Goal: Task Accomplishment & Management: Manage account settings

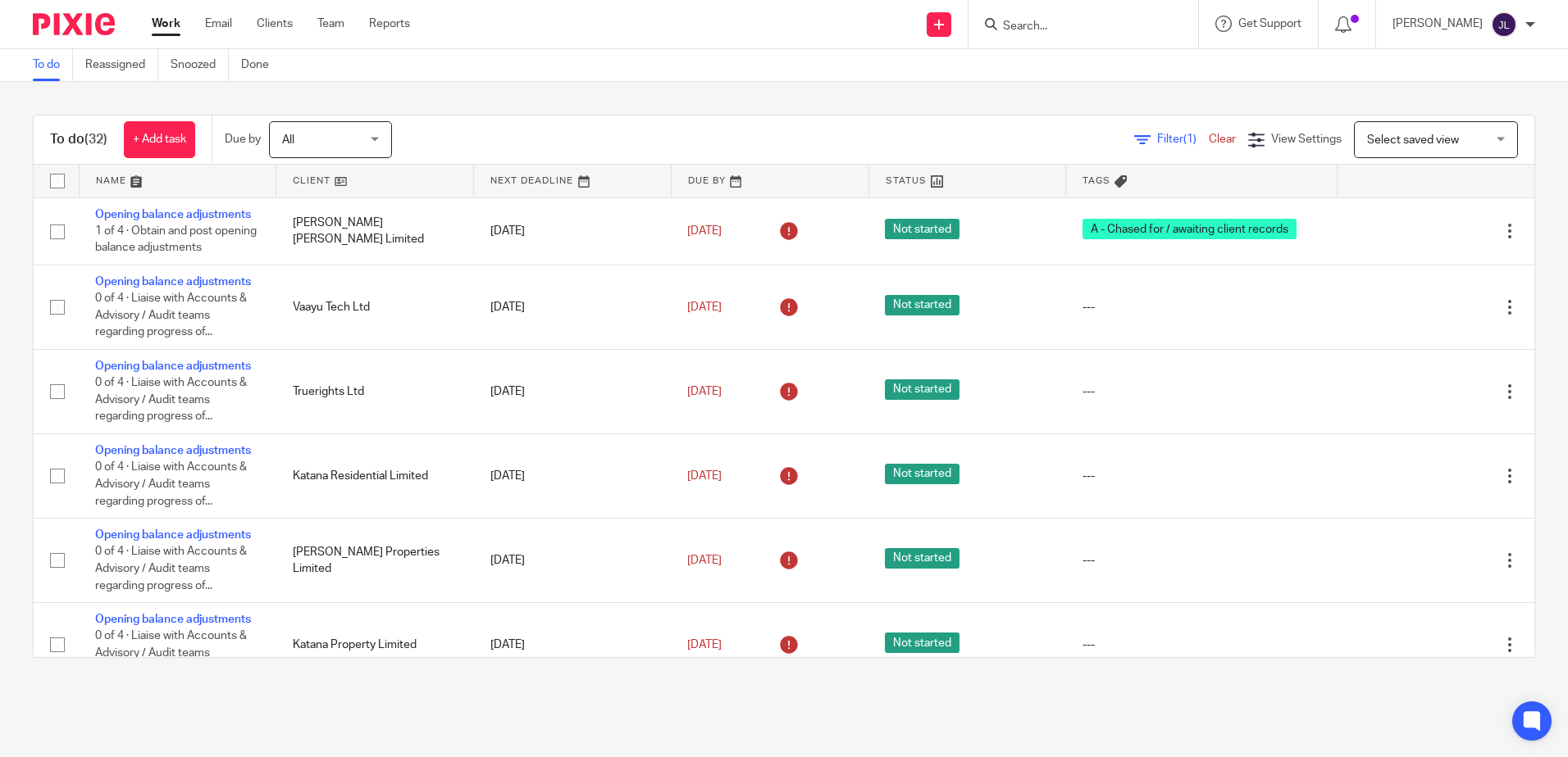
click at [1071, 28] on input "Search" at bounding box center [1074, 27] width 147 height 15
type input "etiko"
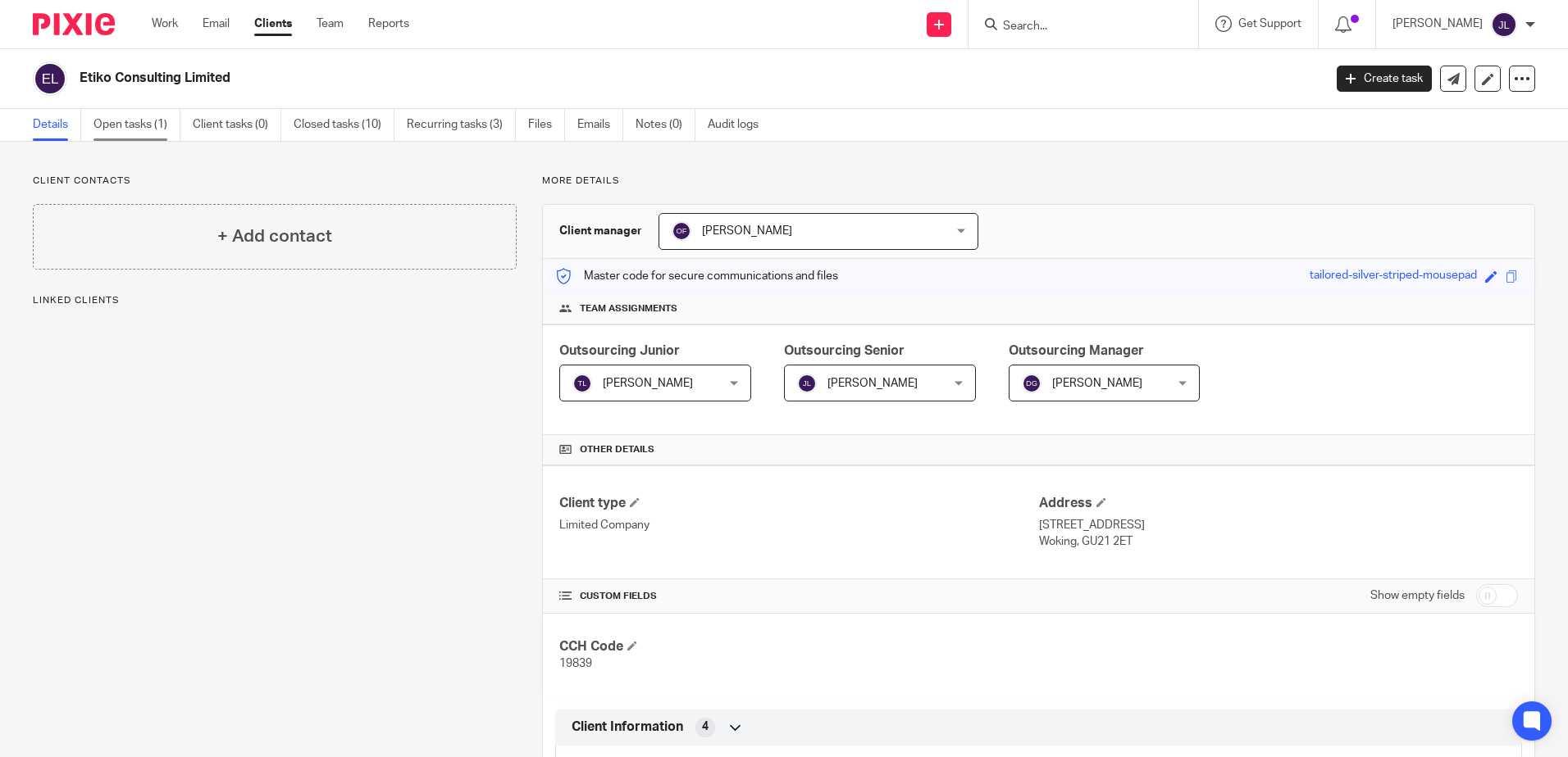
click at [155, 129] on link "Open tasks (1)" at bounding box center [137, 125] width 87 height 32
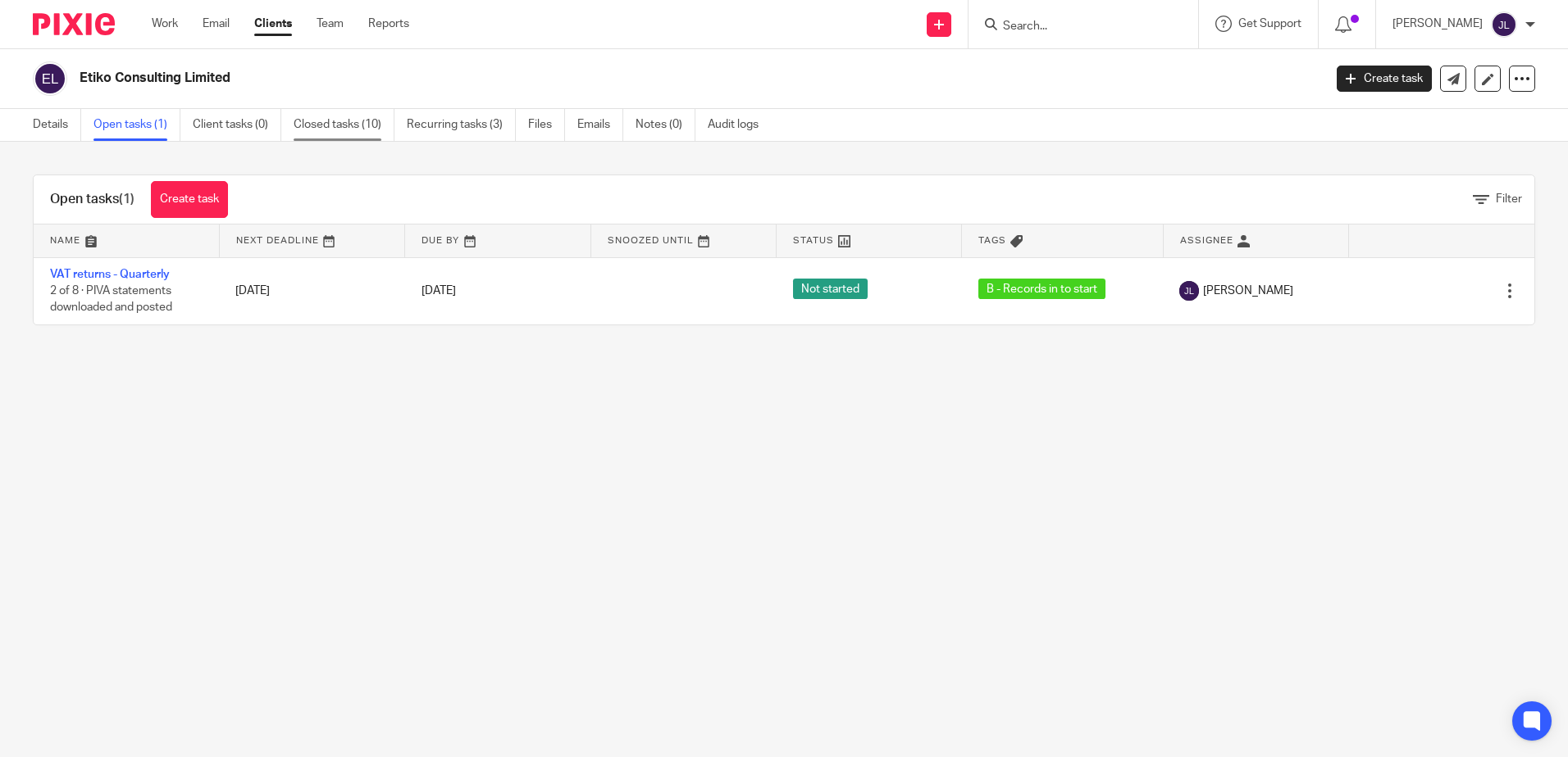
click at [327, 135] on link "Closed tasks (10)" at bounding box center [344, 125] width 101 height 32
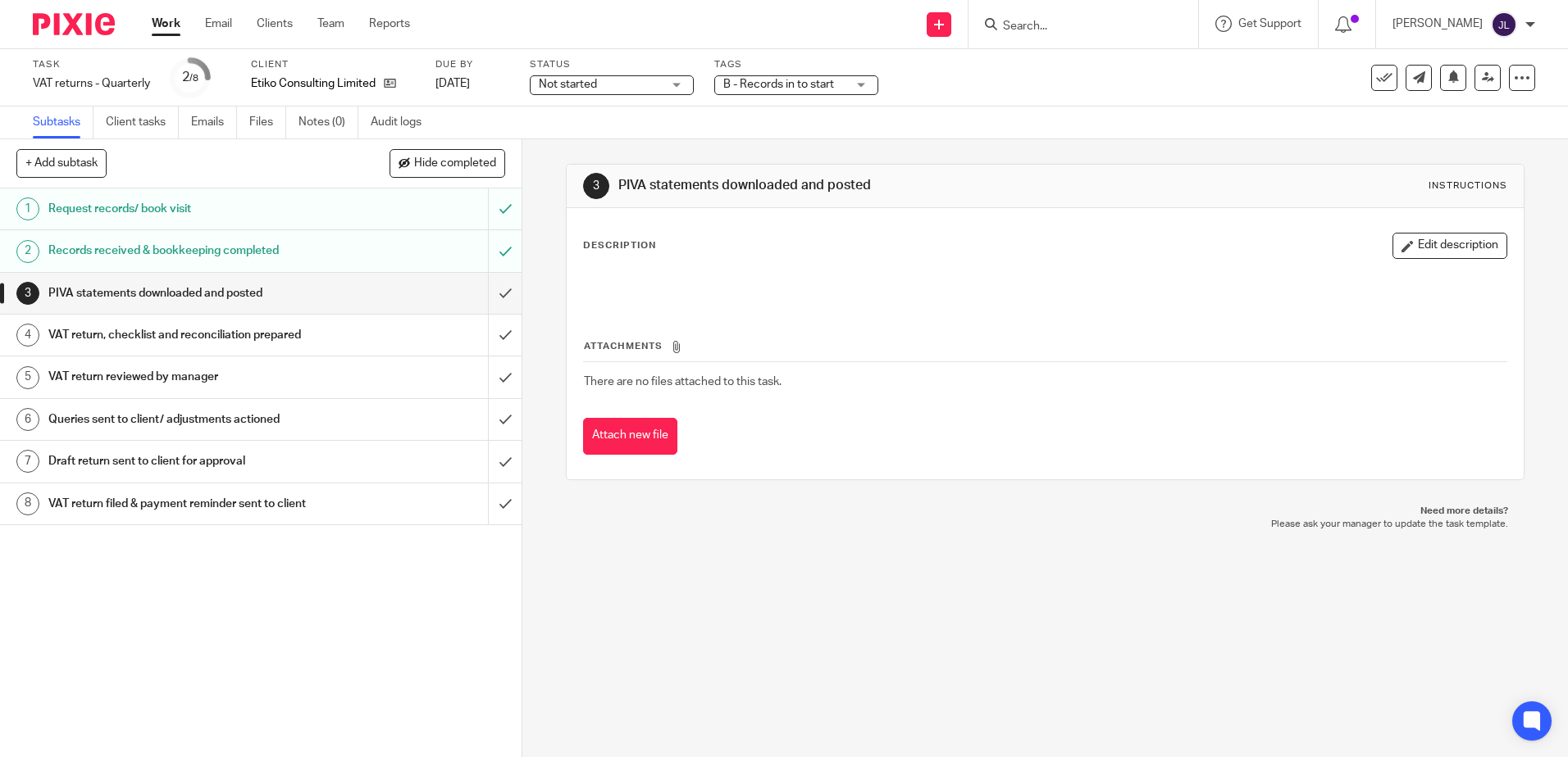
click at [831, 91] on span "B - Records in to start" at bounding box center [784, 85] width 123 height 17
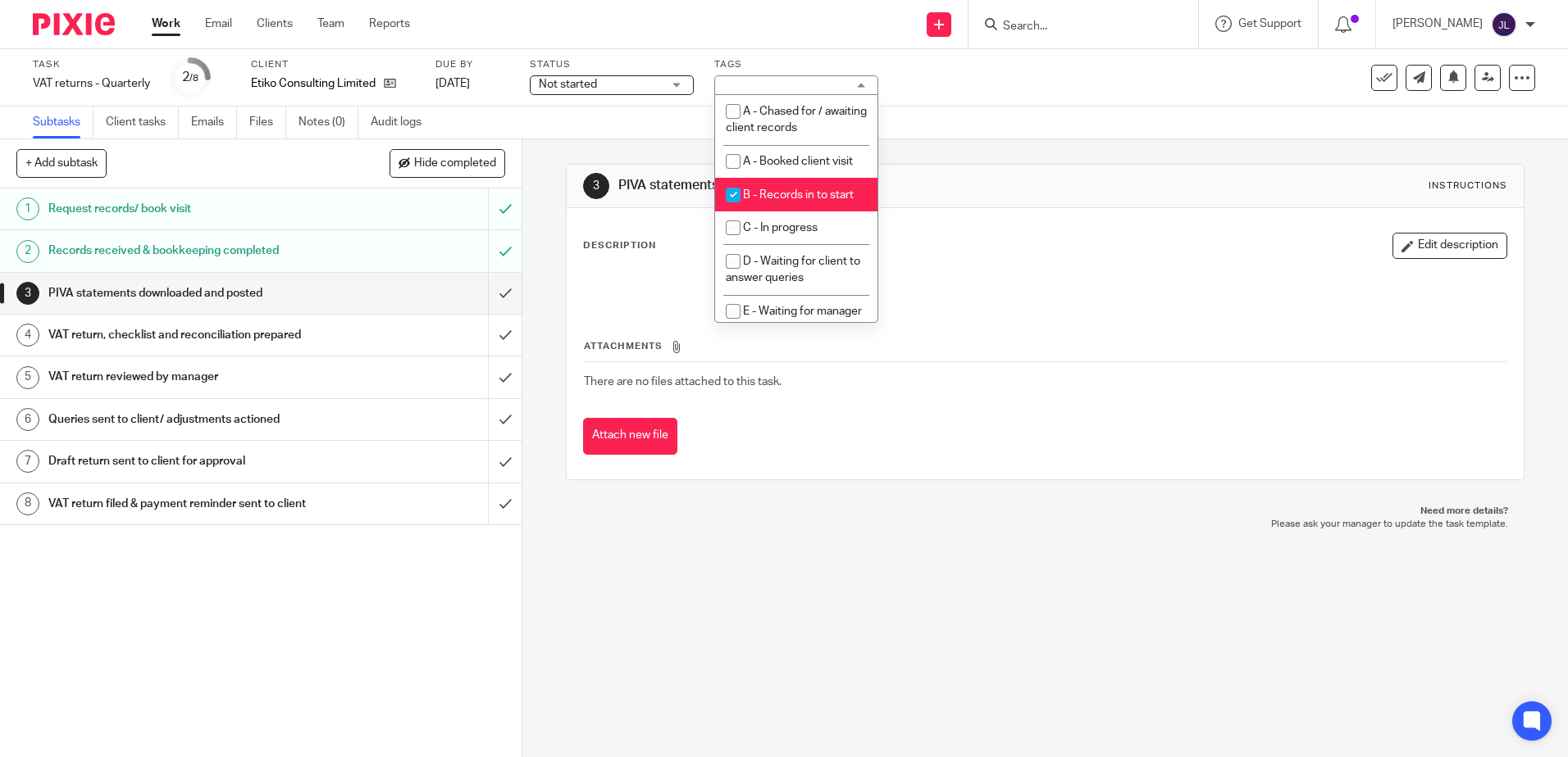
click at [801, 197] on span "B - Records in to start" at bounding box center [798, 194] width 111 height 11
checkbox input "false"
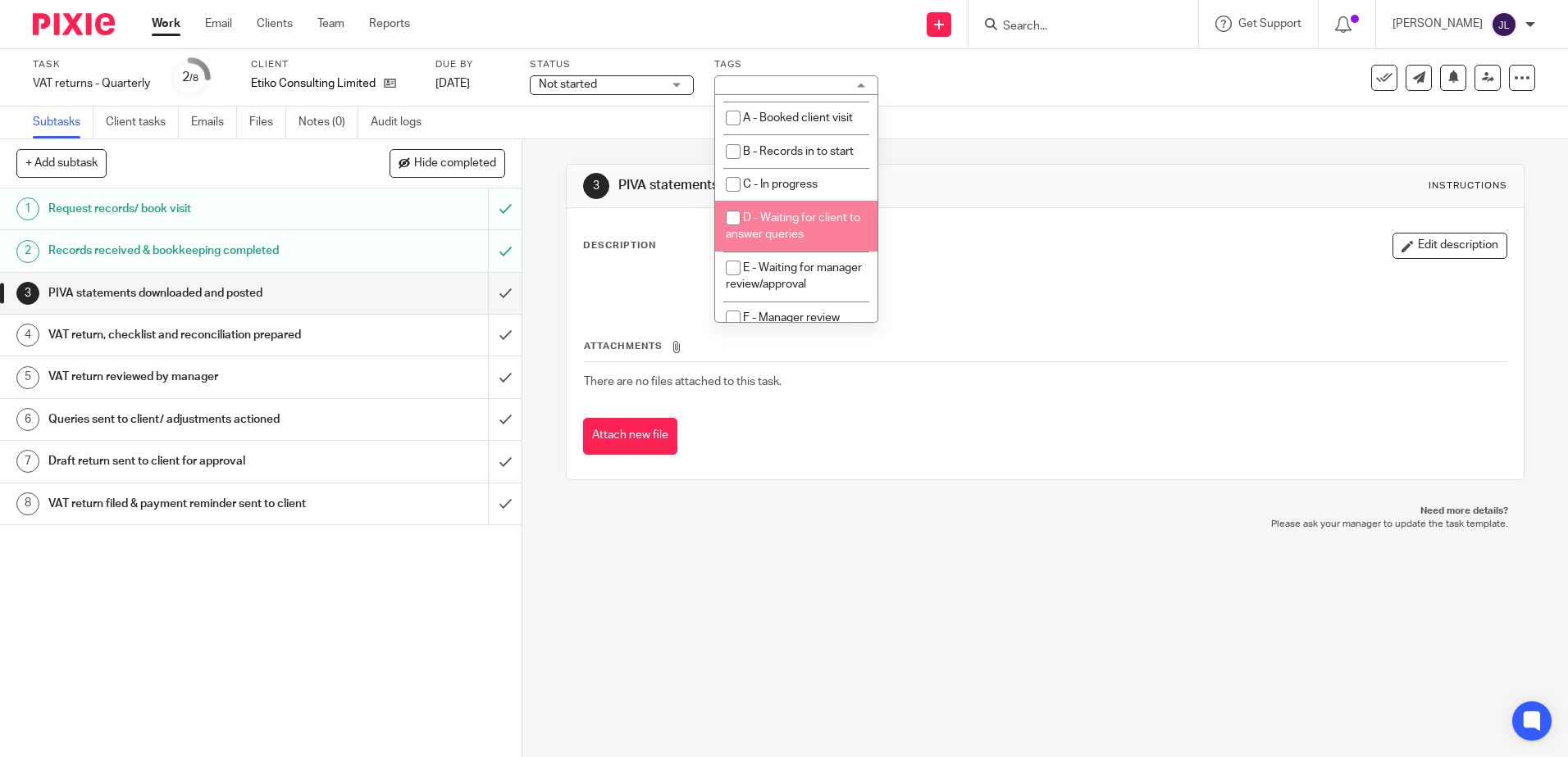
scroll to position [82, 0]
click at [788, 236] on li "E - Waiting for manager review/approval" at bounding box center [796, 237] width 162 height 50
checkbox input "true"
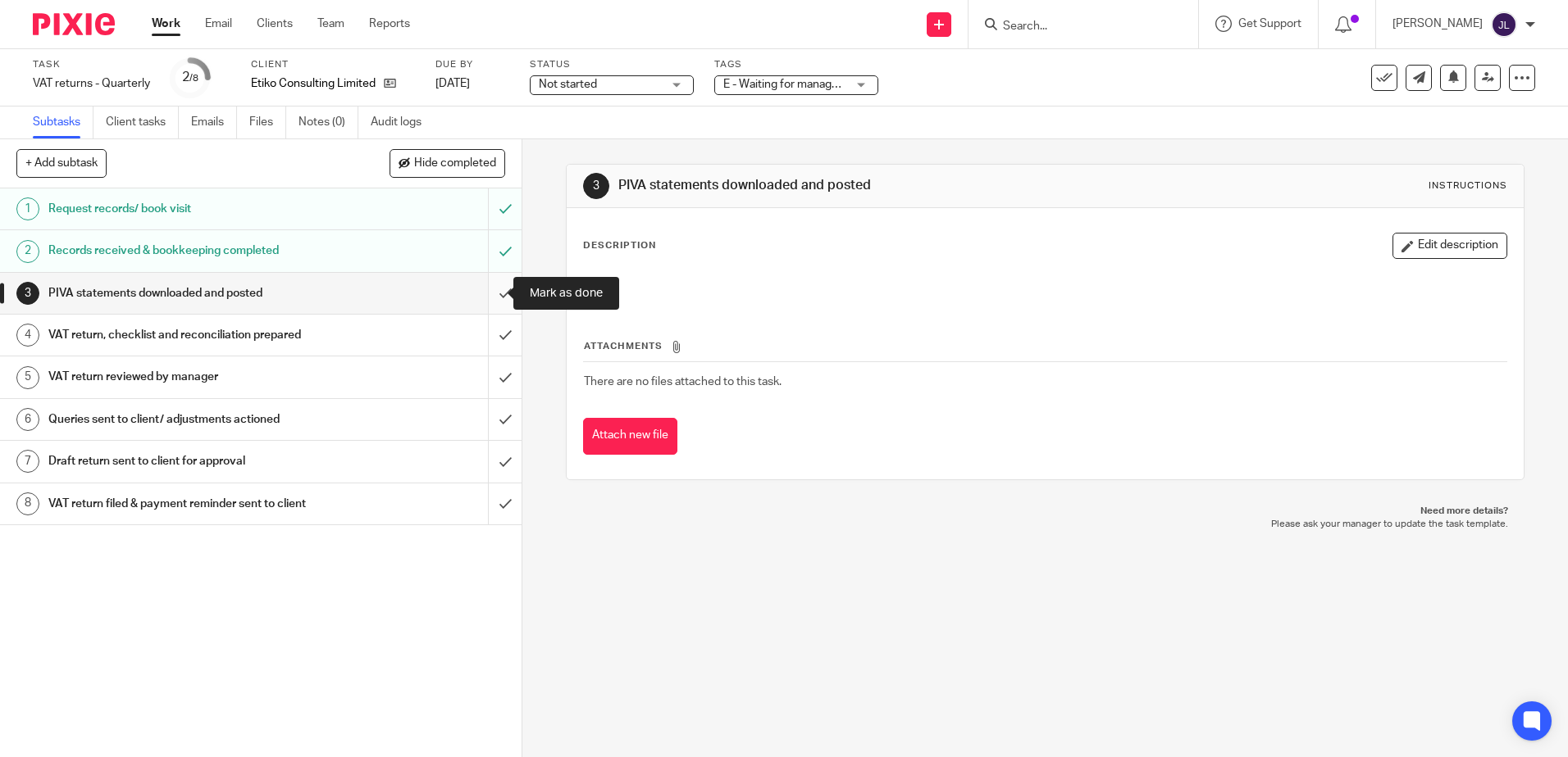
click at [499, 301] on input "submit" at bounding box center [261, 293] width 522 height 41
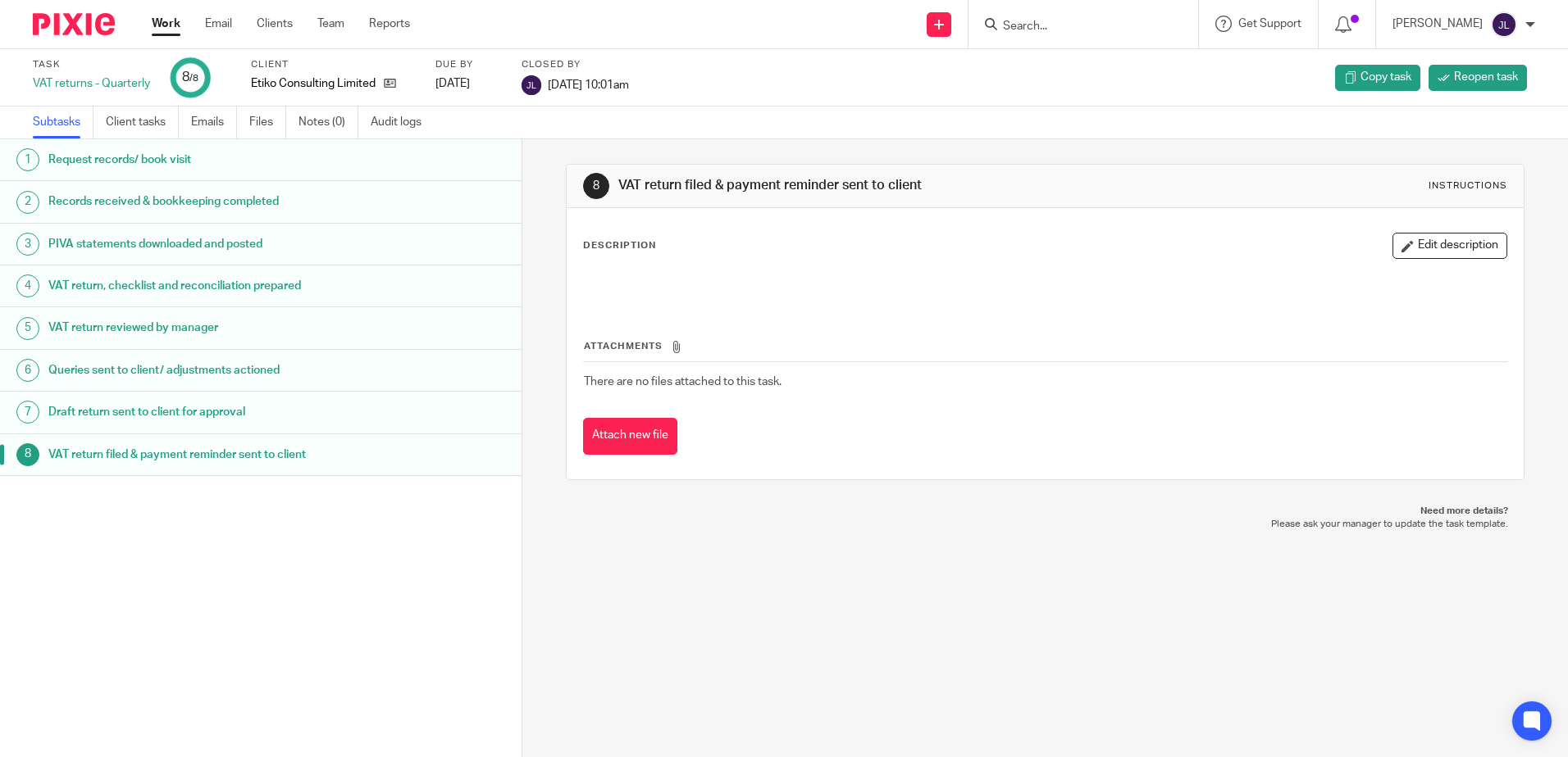
click at [264, 295] on h1 "VAT return, checklist and reconciliation prepared" at bounding box center [201, 286] width 305 height 24
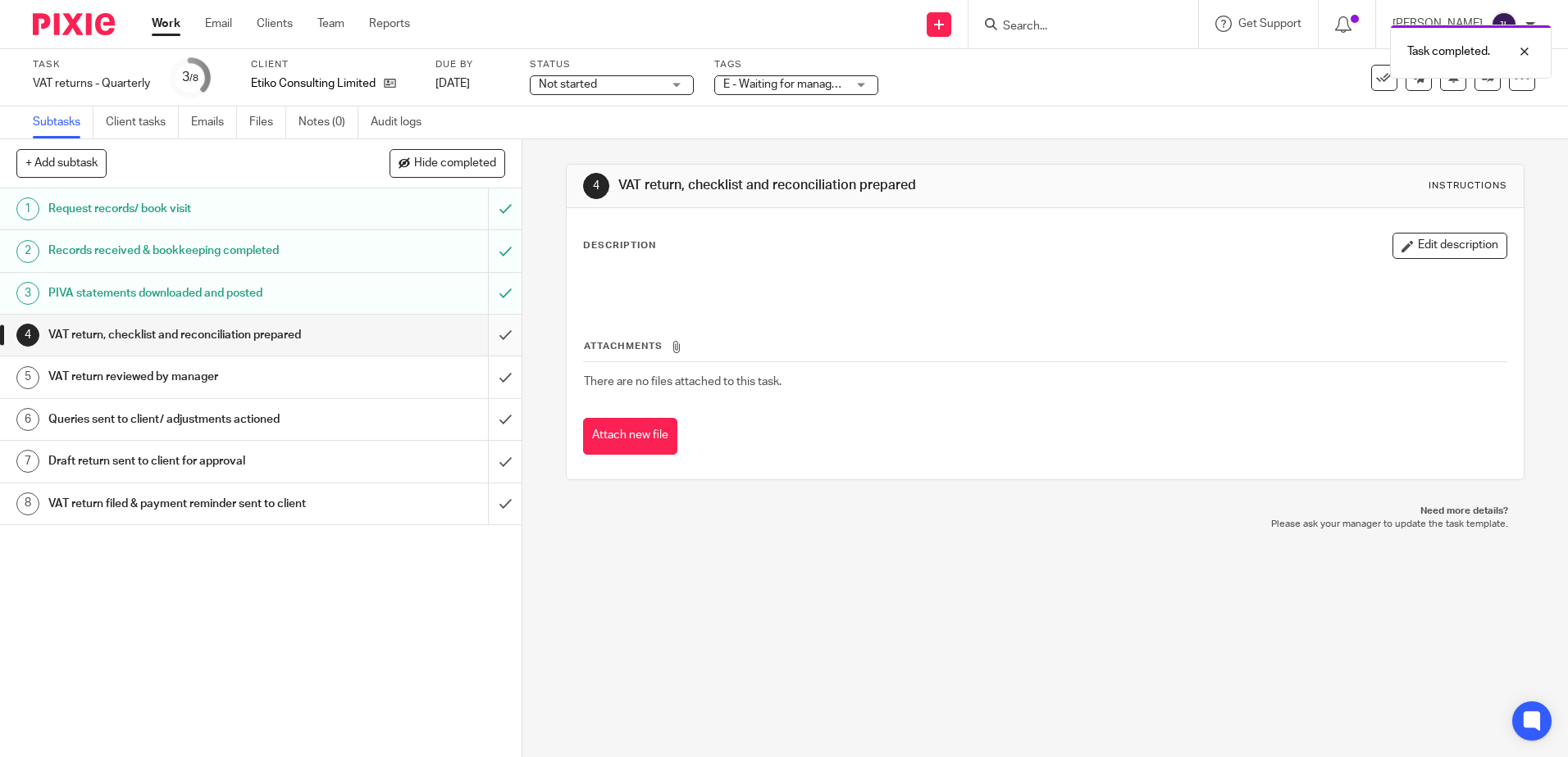
click at [489, 344] on input "submit" at bounding box center [261, 335] width 522 height 41
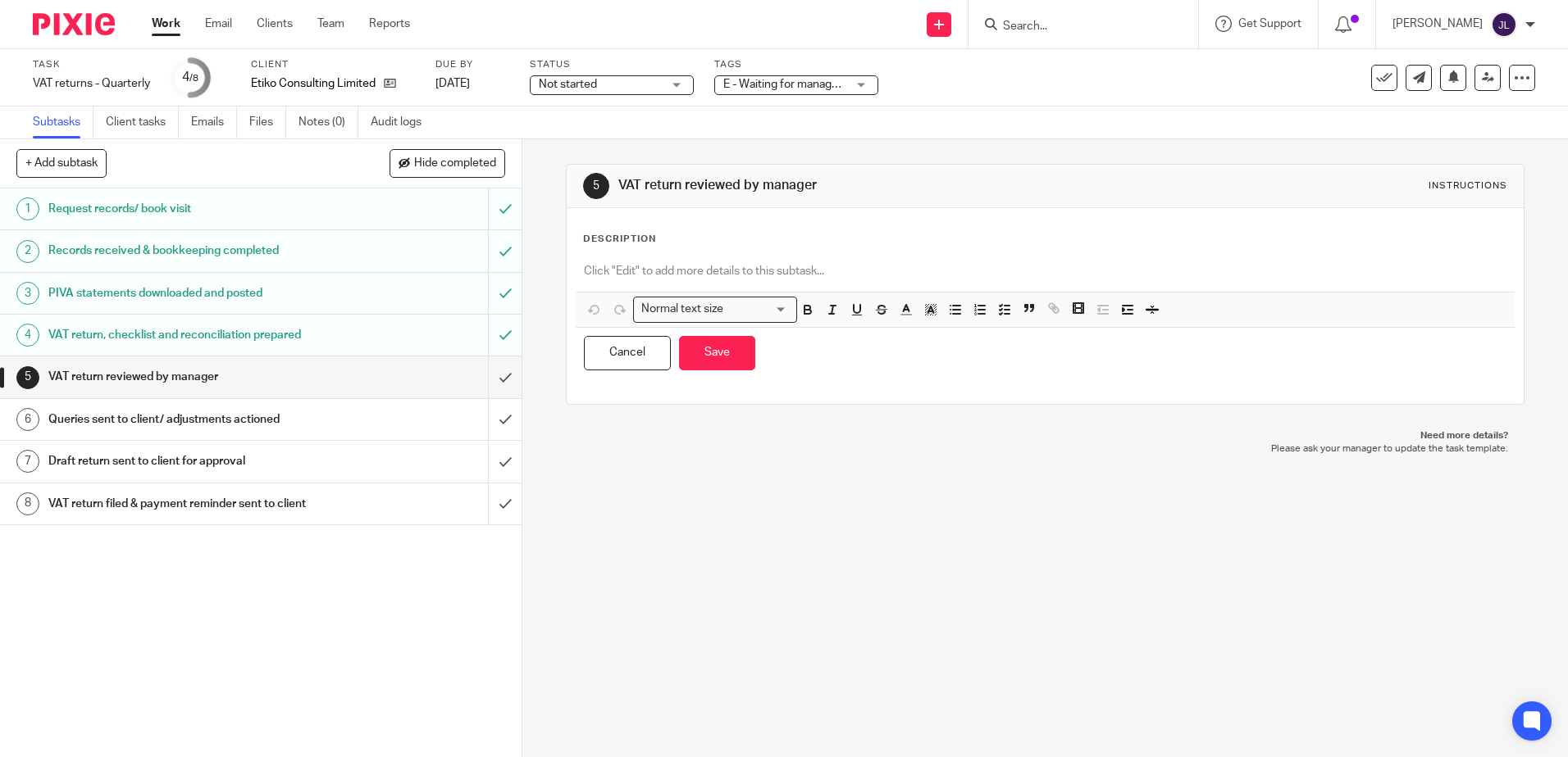
click at [715, 261] on div at bounding box center [1044, 273] width 938 height 37
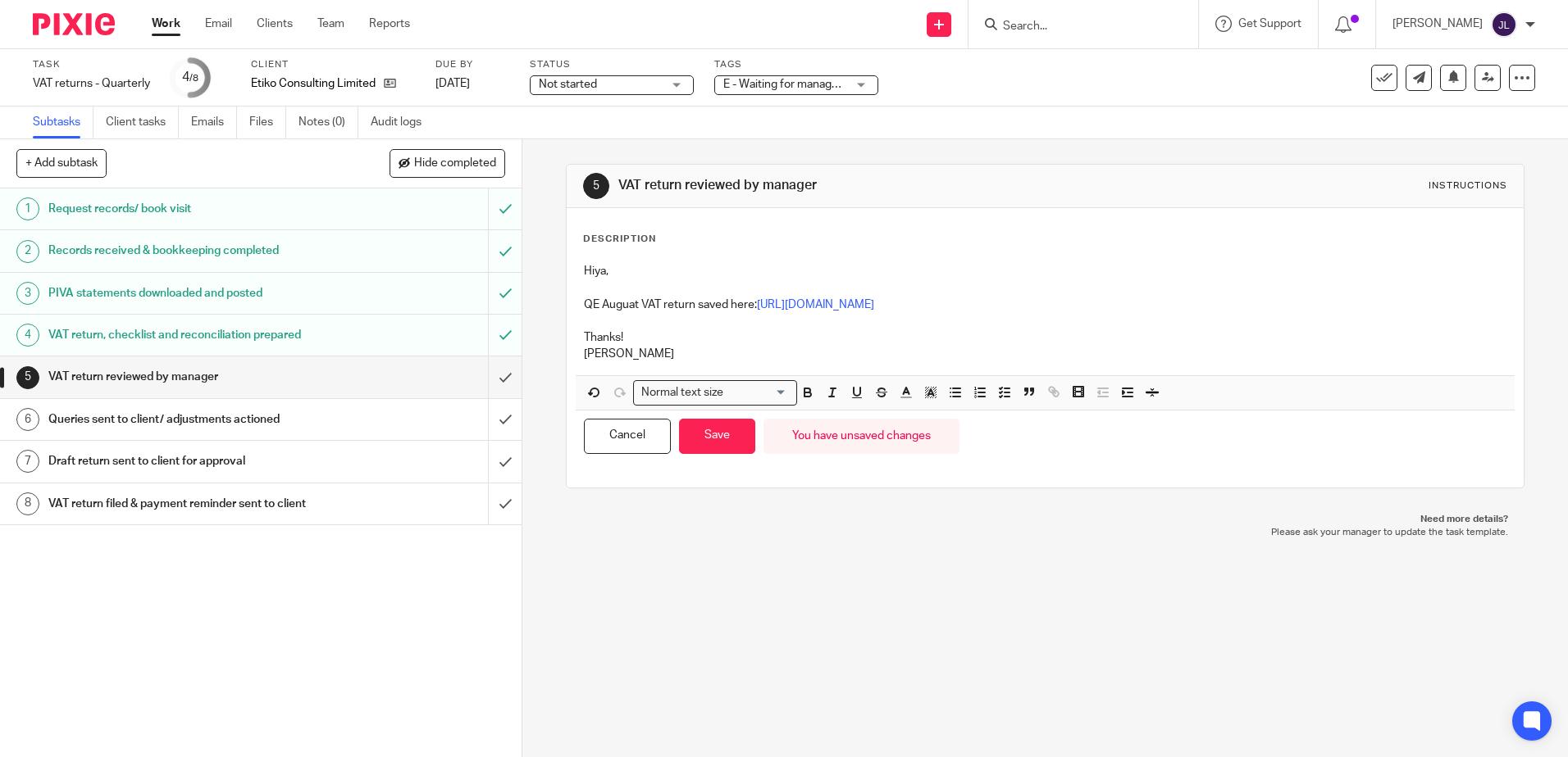
click at [615, 305] on p "QE Auguat VAT return saved here: https://cloudimanage.com/work/link/f/LLP!10075…" at bounding box center [1044, 304] width 921 height 17
click at [606, 316] on p at bounding box center [1044, 321] width 921 height 17
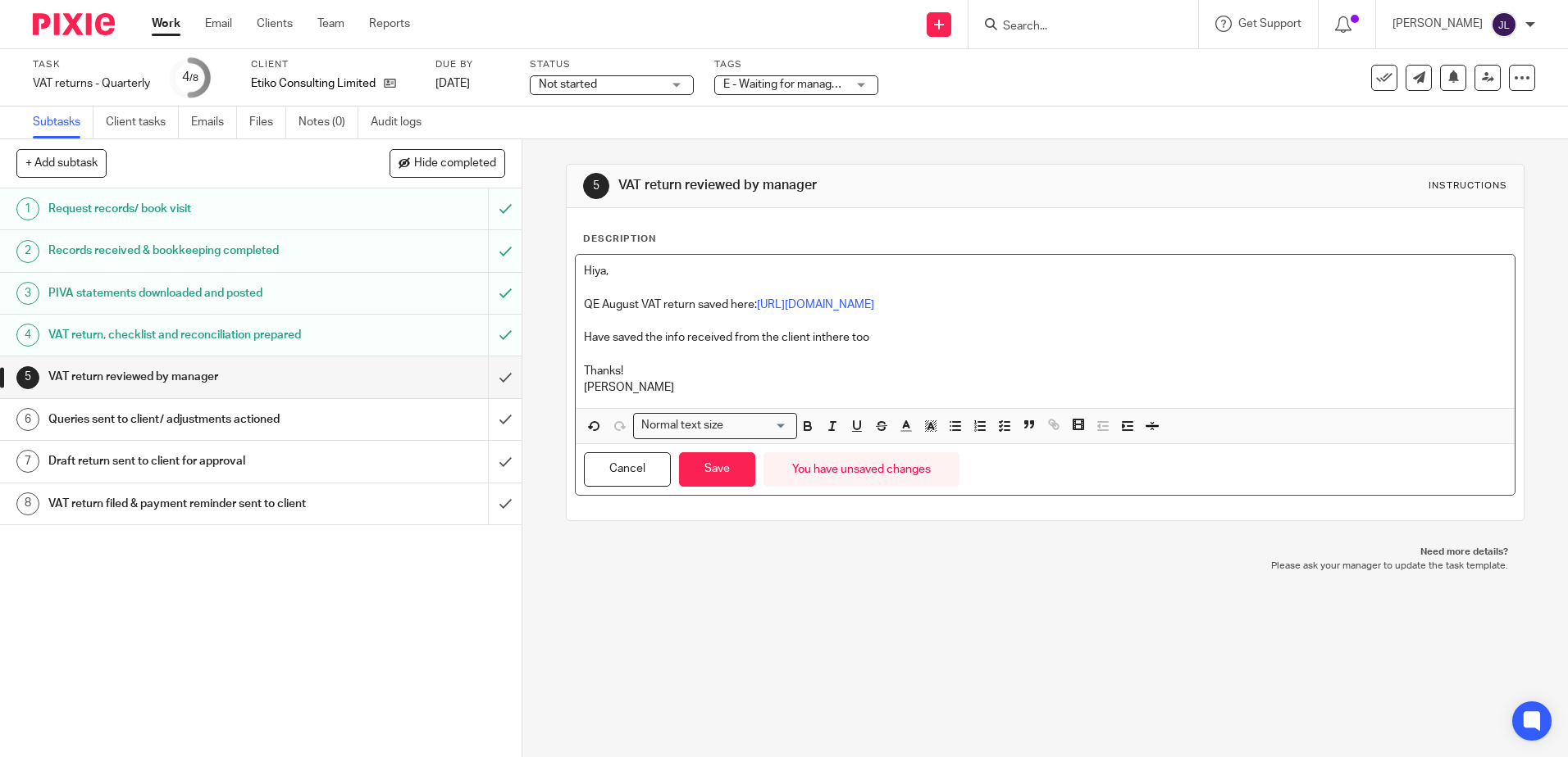
click at [817, 330] on p "Have saved the info received from the client inthere too" at bounding box center [1044, 338] width 921 height 17
click at [899, 340] on p "Have saved the info received from the client in there too" at bounding box center [1044, 338] width 921 height 17
click at [734, 467] on button "Save" at bounding box center [716, 470] width 76 height 35
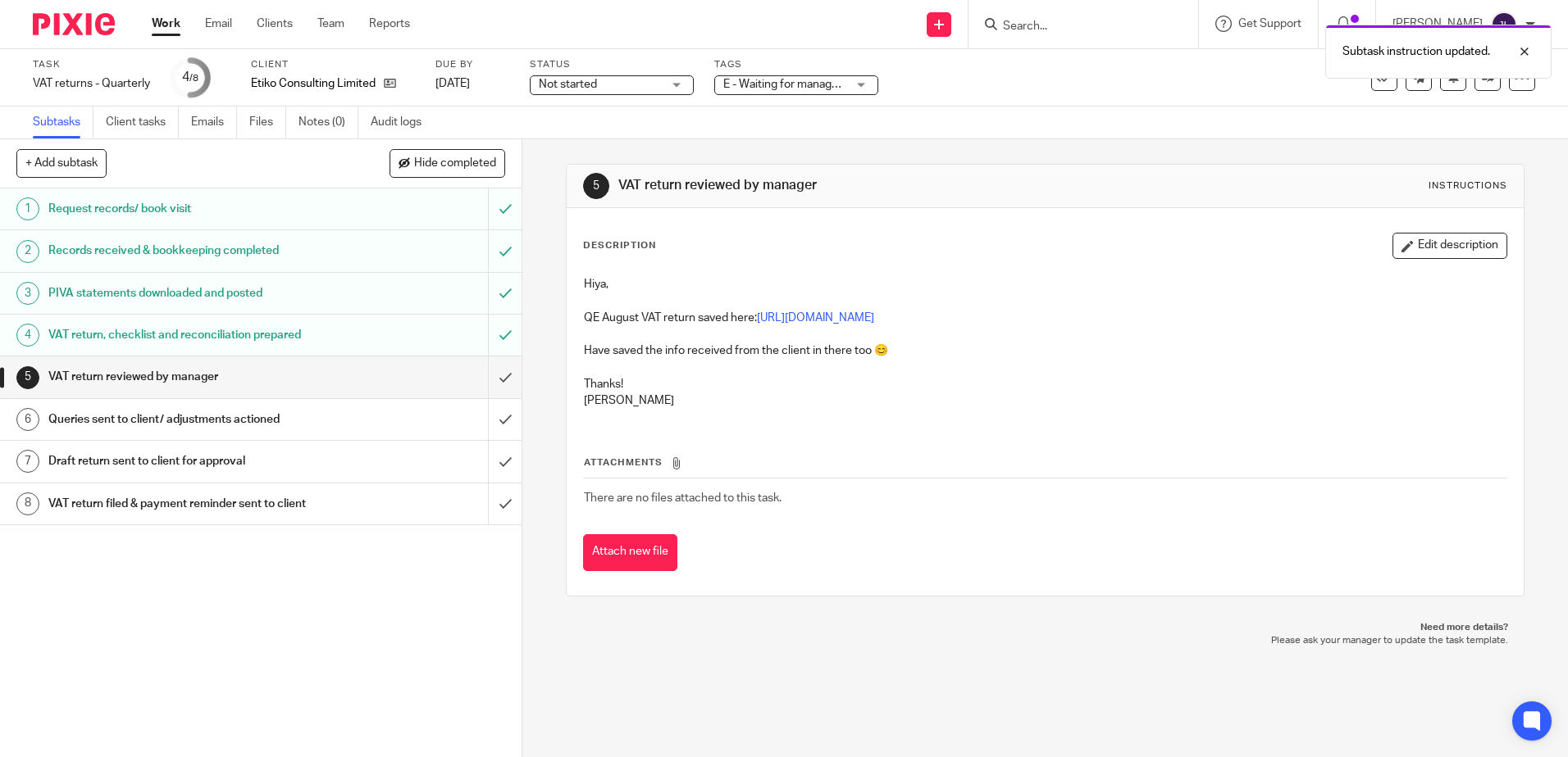
click at [613, 100] on div "Task VAT returns - Quarterly Save VAT returns - Quarterly 4 /8 Client Etiko Con…" at bounding box center [784, 78] width 1568 height 58
click at [664, 102] on div "Task VAT returns - Quarterly Save VAT returns - Quarterly 4 /8 Client Etiko Con…" at bounding box center [784, 78] width 1568 height 58
click at [666, 92] on div "Not started Not started" at bounding box center [612, 85] width 164 height 20
click at [633, 148] on li "In progress" at bounding box center [612, 145] width 162 height 34
click at [1265, 146] on div "5 VAT return reviewed by manager Instructions Description Edit description Hiya…" at bounding box center [1044, 380] width 958 height 482
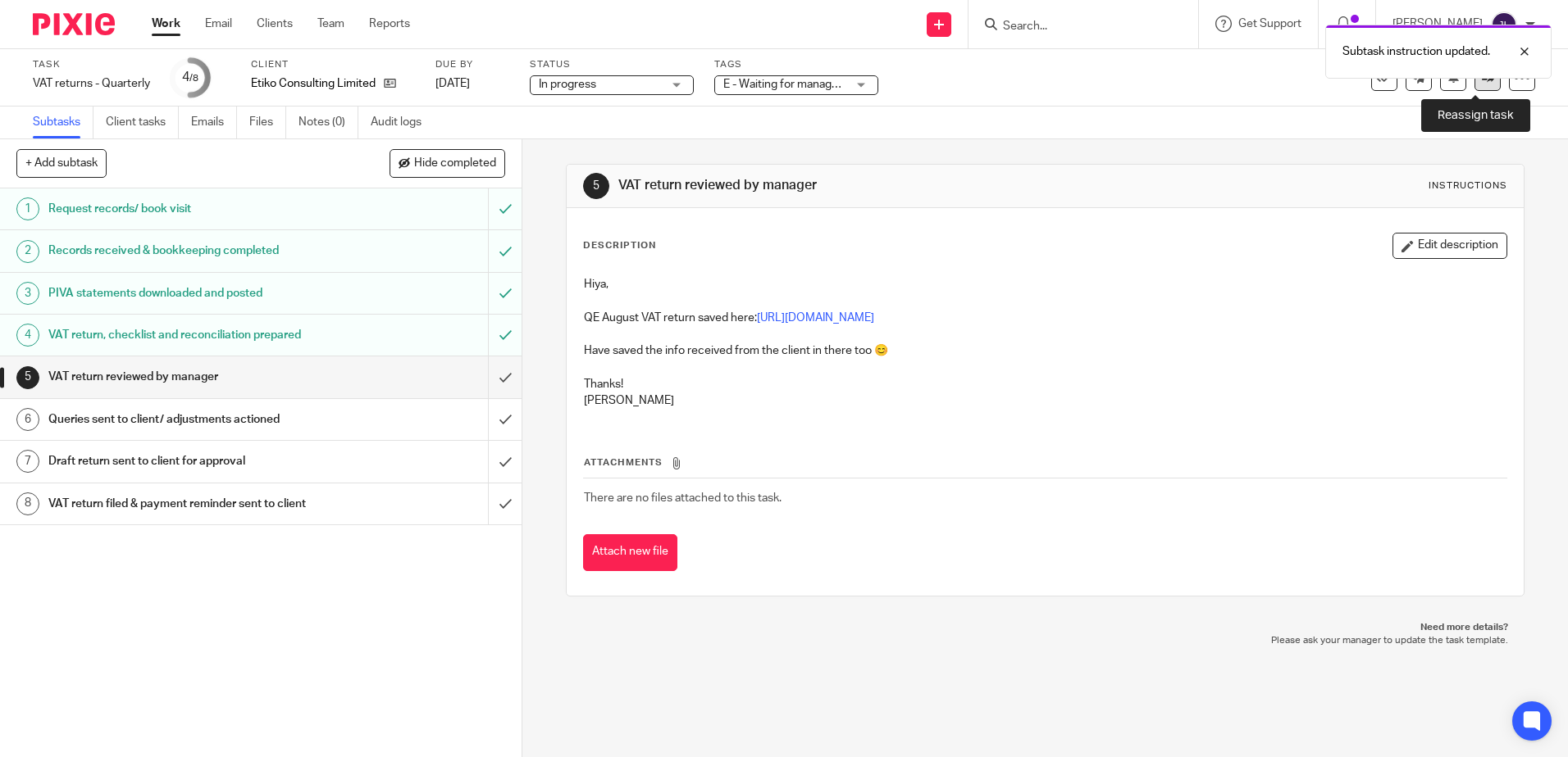
drag, startPoint x: 1470, startPoint y: 82, endPoint x: 1469, endPoint y: 92, distance: 10.0
click at [1482, 82] on icon at bounding box center [1488, 78] width 12 height 12
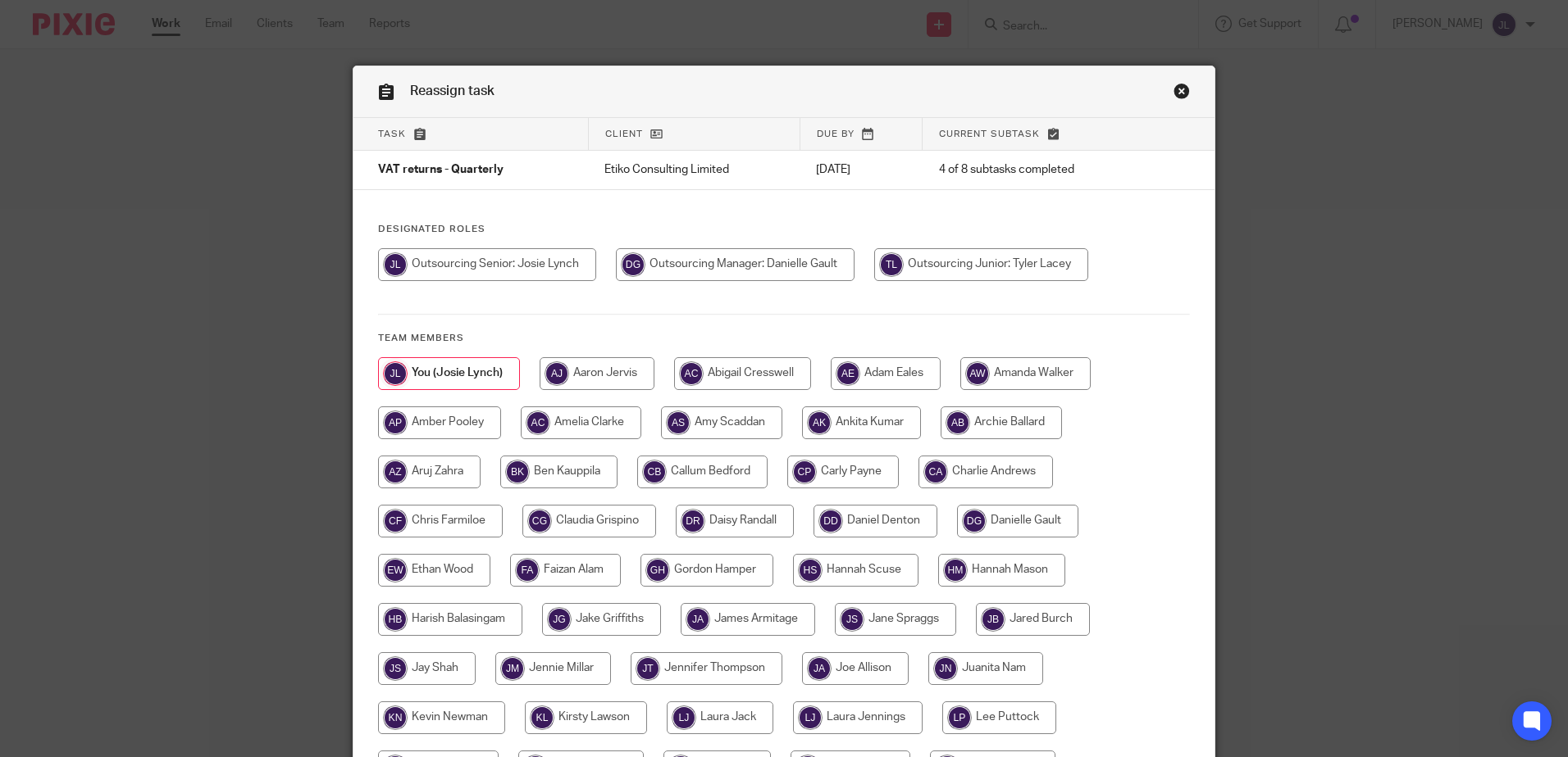
click at [792, 253] on input "radio" at bounding box center [735, 265] width 238 height 33
radio input "true"
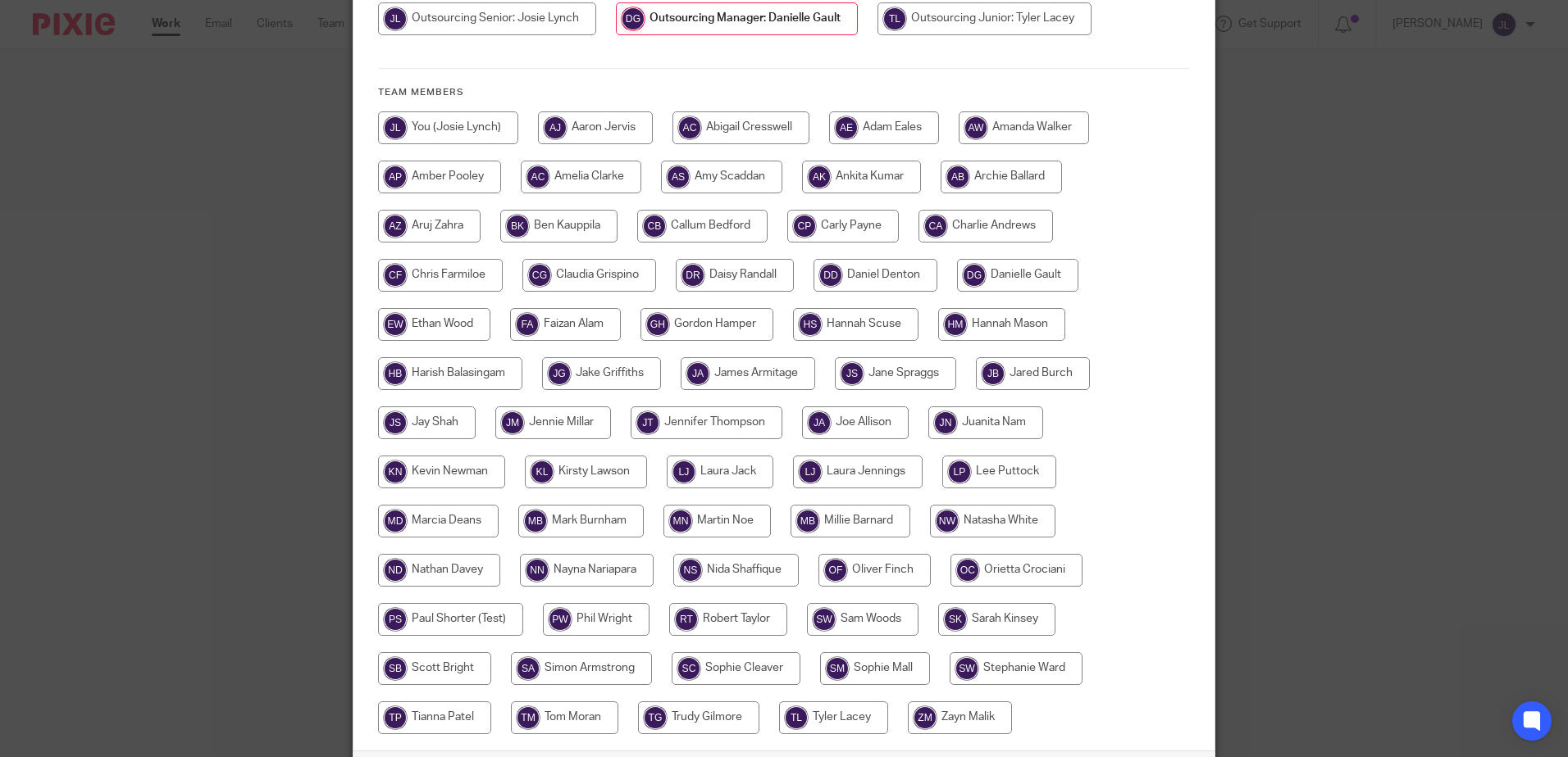
scroll to position [374, 0]
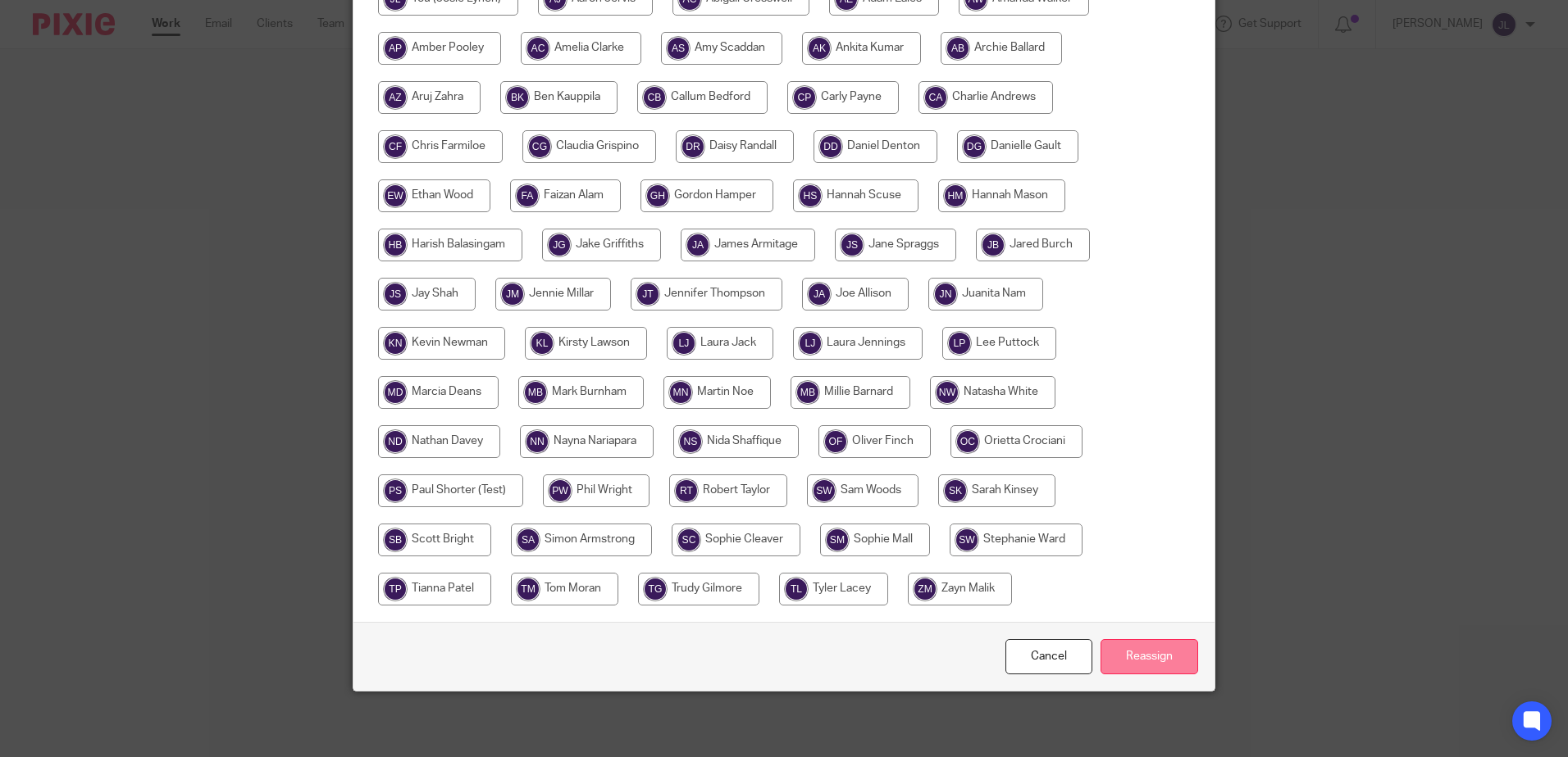
click at [1123, 648] on input "Reassign" at bounding box center [1149, 657] width 98 height 35
